Goal: Task Accomplishment & Management: Manage account settings

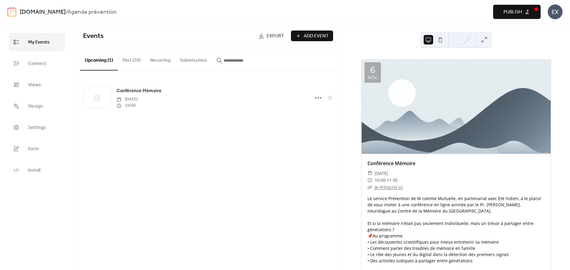
scroll to position [25, 0]
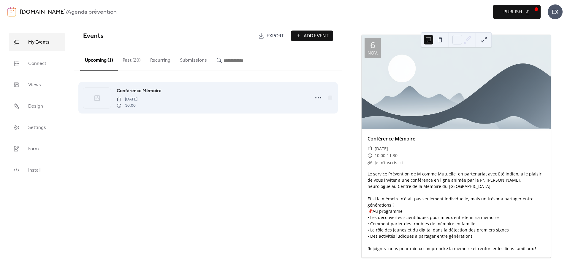
click at [136, 90] on span "Conférence Mémoire" at bounding box center [139, 91] width 45 height 7
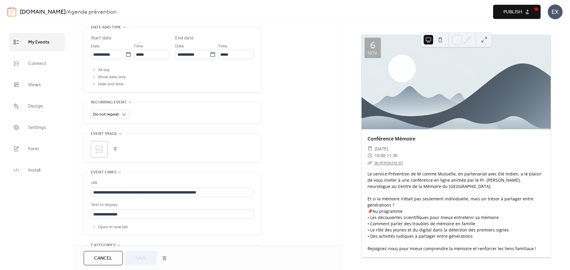
scroll to position [208, 0]
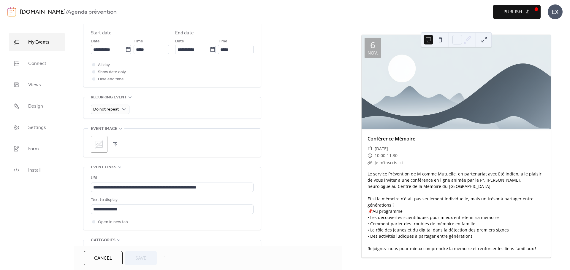
click at [106, 144] on div ";" at bounding box center [99, 144] width 17 height 17
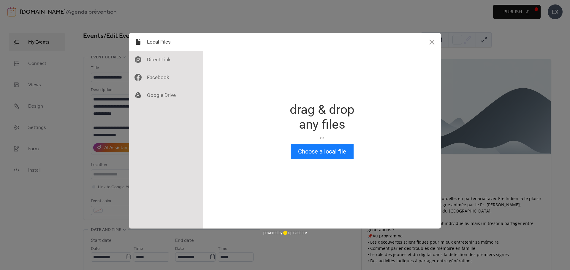
scroll to position [0, 0]
click at [324, 149] on button "Choose a local file" at bounding box center [321, 151] width 63 height 15
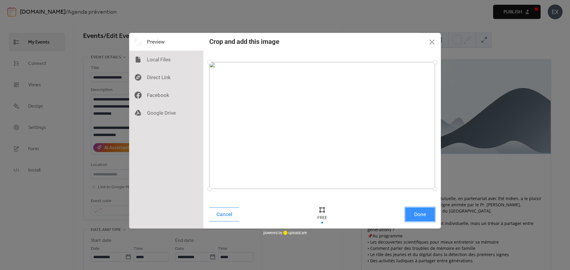
click at [413, 216] on button "Done" at bounding box center [420, 215] width 30 height 14
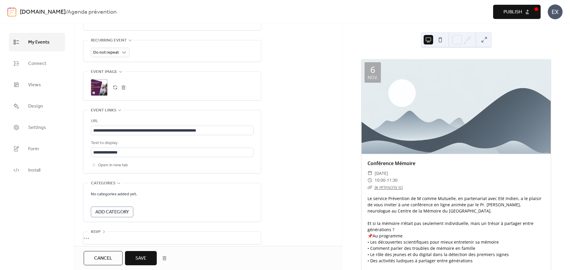
scroll to position [271, 0]
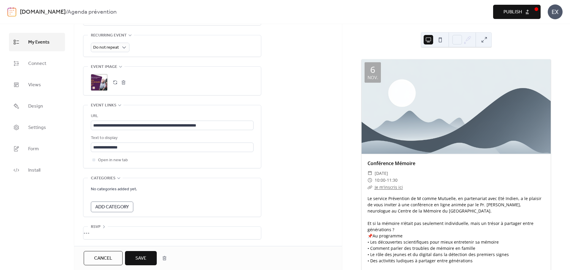
click at [149, 260] on button "Save" at bounding box center [141, 258] width 32 height 14
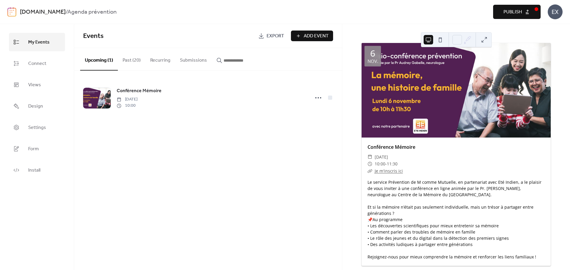
scroll to position [25, 0]
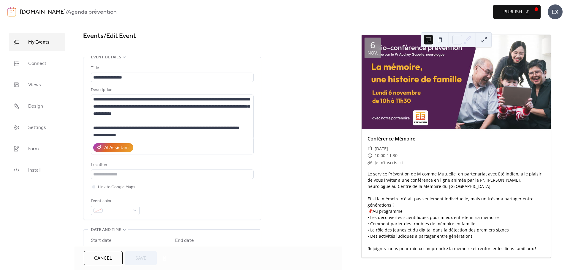
click at [26, 45] on link "My Events" at bounding box center [37, 42] width 56 height 18
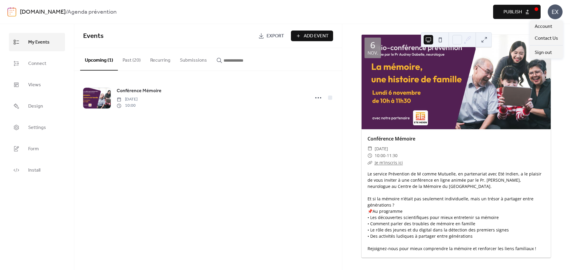
click at [553, 12] on div "EX" at bounding box center [554, 11] width 15 height 15
click at [554, 54] on div "Sign out" at bounding box center [545, 53] width 33 height 12
